Goal: Find specific page/section: Find specific page/section

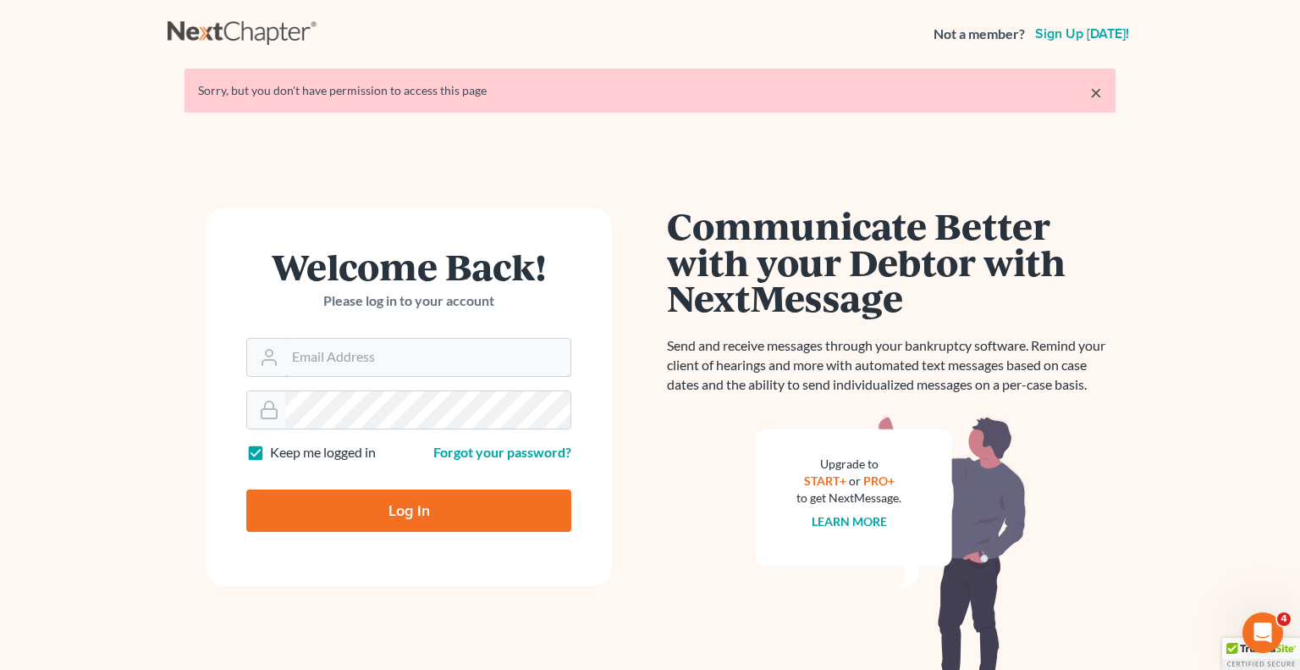
type input "[EMAIL_ADDRESS][DOMAIN_NAME]"
type input "Thinking..."
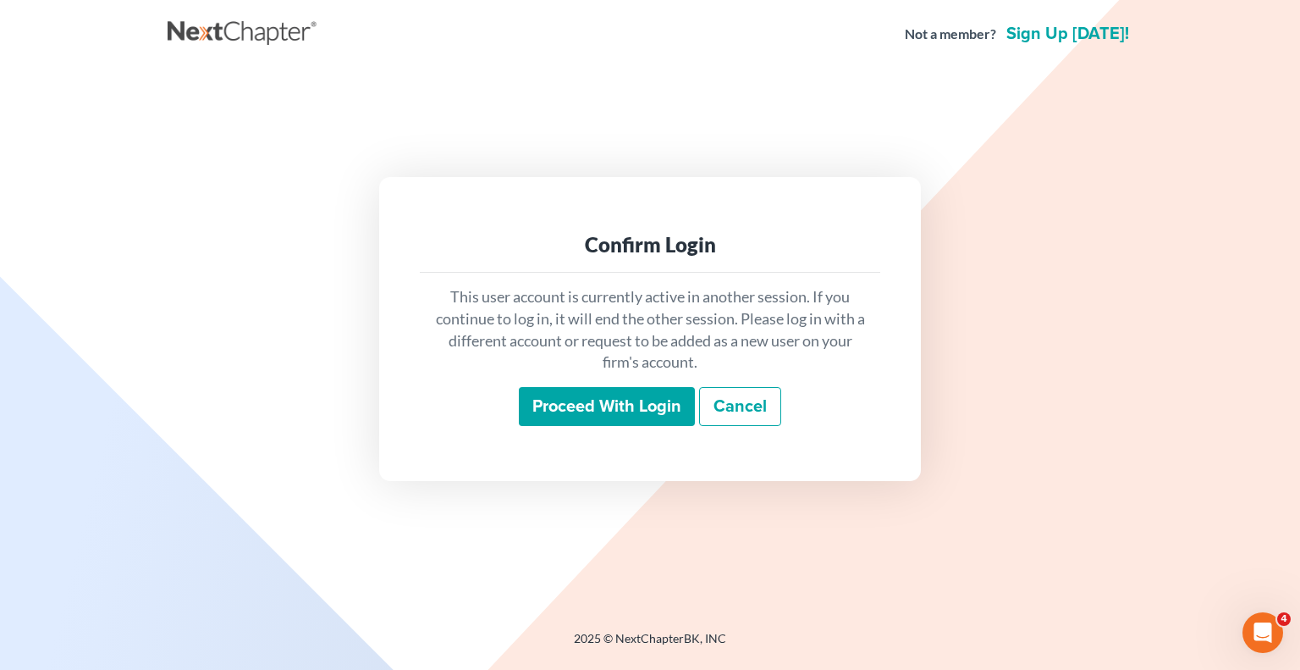
click at [577, 413] on input "Proceed with login" at bounding box center [607, 406] width 176 height 39
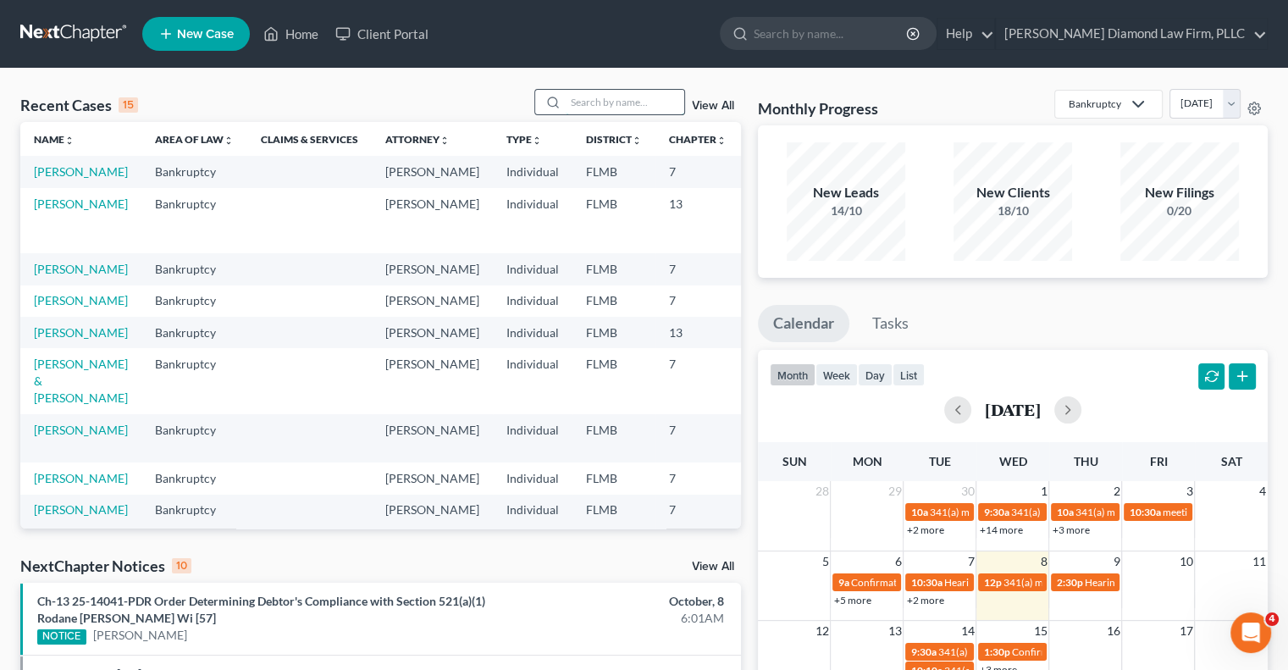
click at [584, 97] on input "search" at bounding box center [625, 102] width 119 height 25
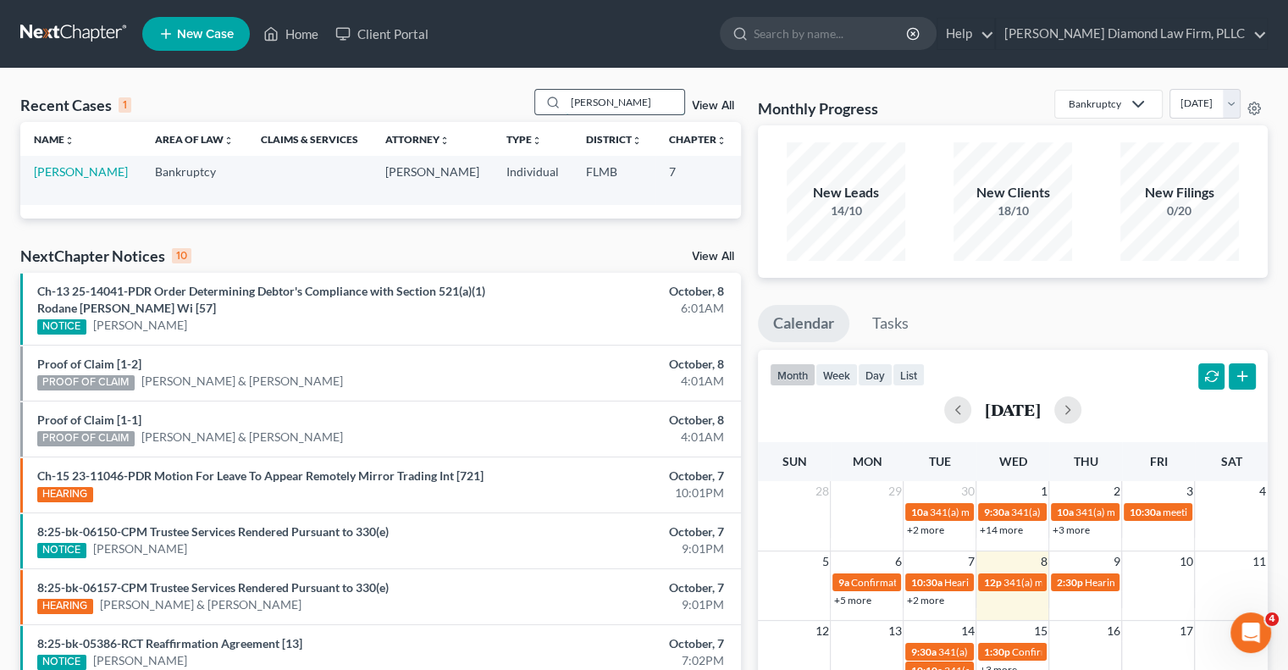
click at [646, 111] on input "[PERSON_NAME]" at bounding box center [625, 102] width 119 height 25
type input "M"
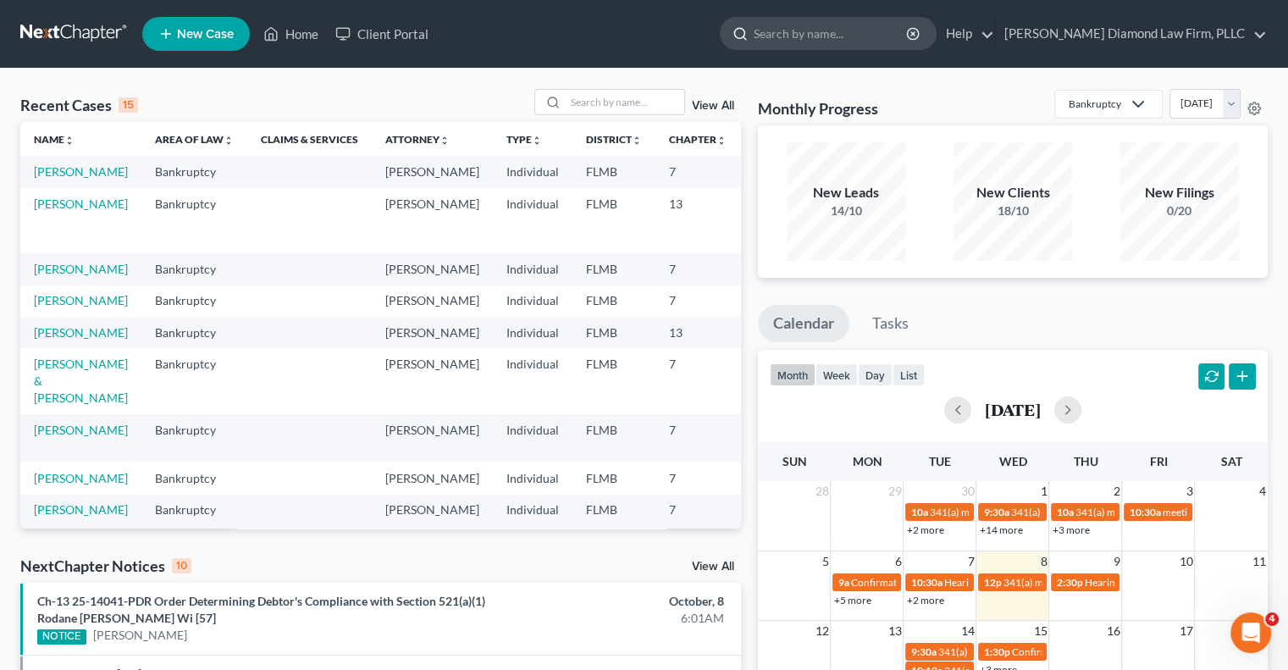
click at [904, 30] on input "search" at bounding box center [830, 33] width 155 height 31
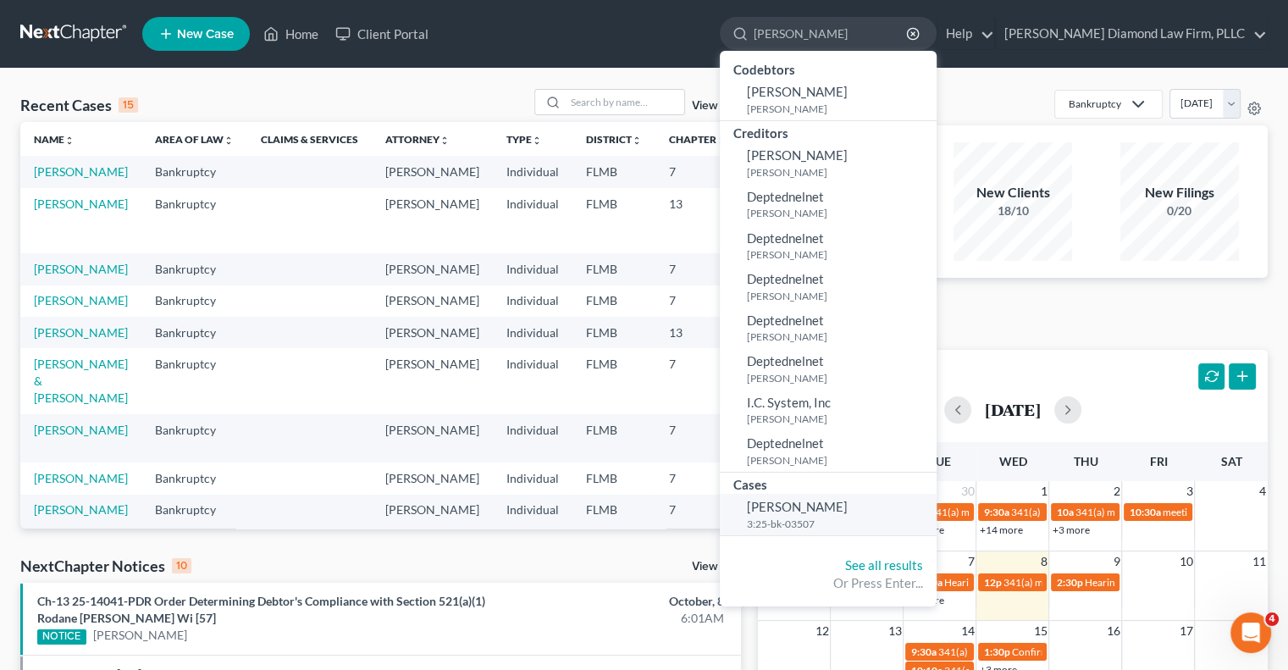
type input "[PERSON_NAME]"
click at [860, 514] on link "[PERSON_NAME] 3:25-bk-03507" at bounding box center [828, 514] width 217 height 41
select select "5"
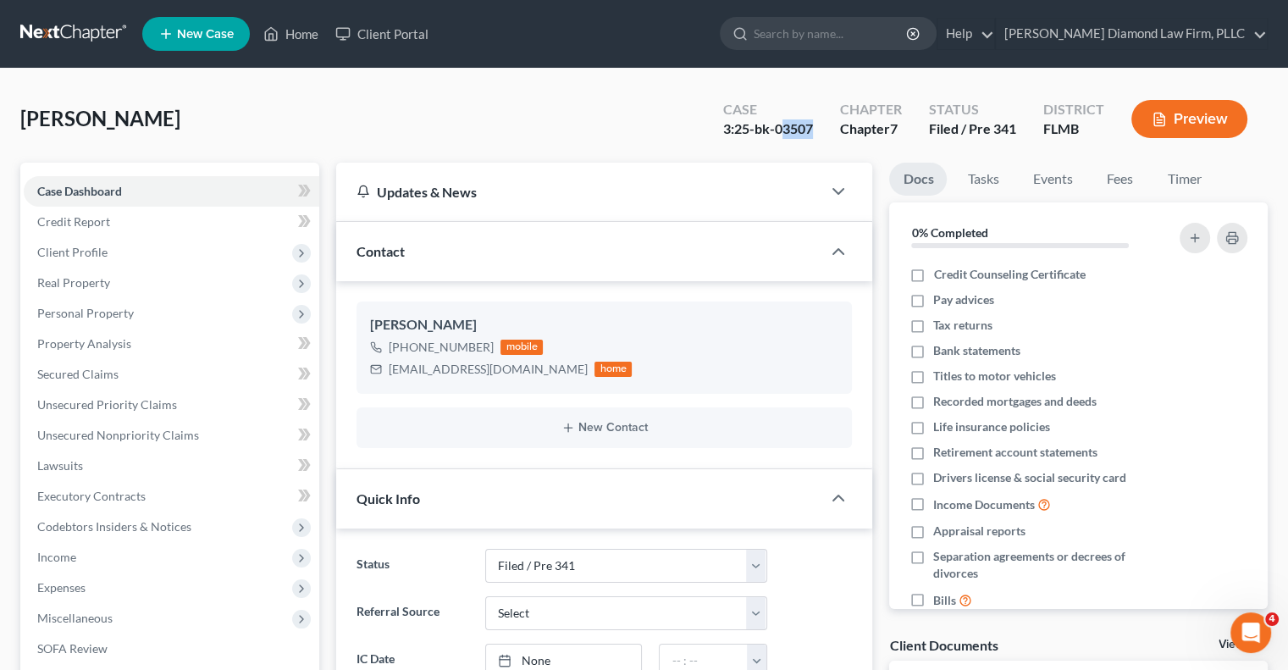
drag, startPoint x: 778, startPoint y: 130, endPoint x: 810, endPoint y: 129, distance: 32.2
click at [810, 129] on div "3:25-bk-03507" at bounding box center [768, 128] width 90 height 19
copy div "3507"
click at [827, 40] on input "search" at bounding box center [830, 33] width 155 height 31
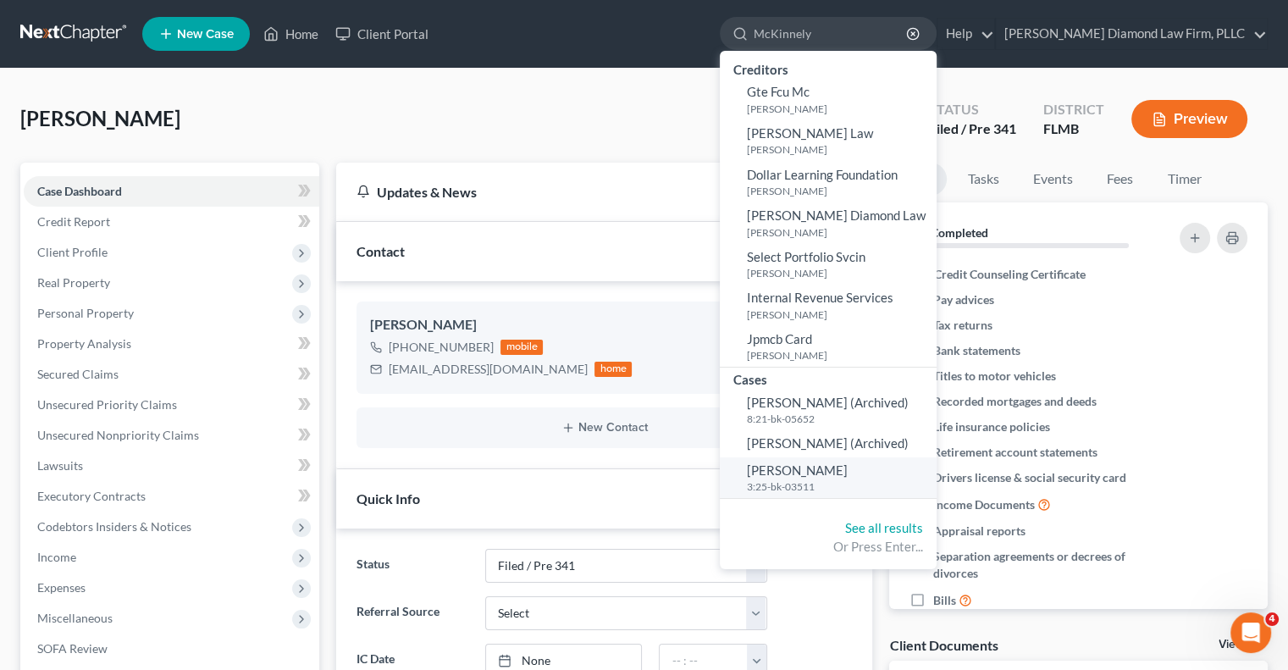
type input "McKinnely"
click at [825, 477] on span "[PERSON_NAME]" at bounding box center [797, 469] width 101 height 15
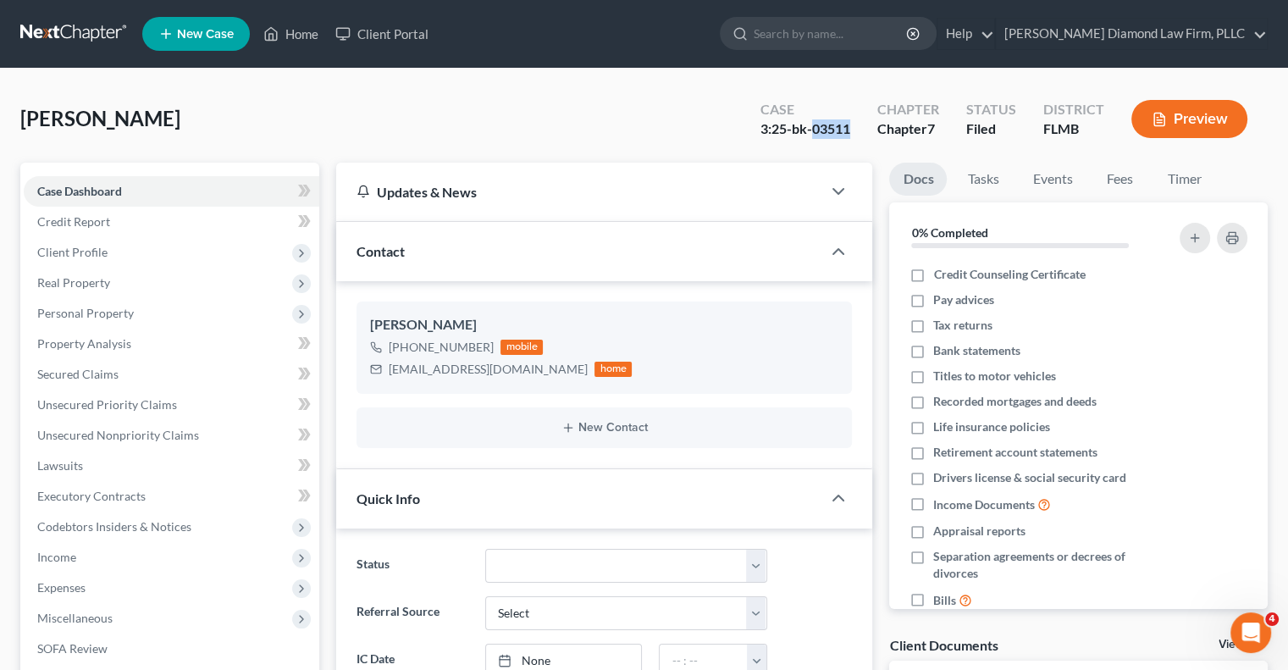
drag, startPoint x: 813, startPoint y: 132, endPoint x: 850, endPoint y: 141, distance: 38.2
click at [850, 141] on div "Case 3:25-bk-03511" at bounding box center [805, 121] width 117 height 50
copy div "03511"
